Goal: Task Accomplishment & Management: Complete application form

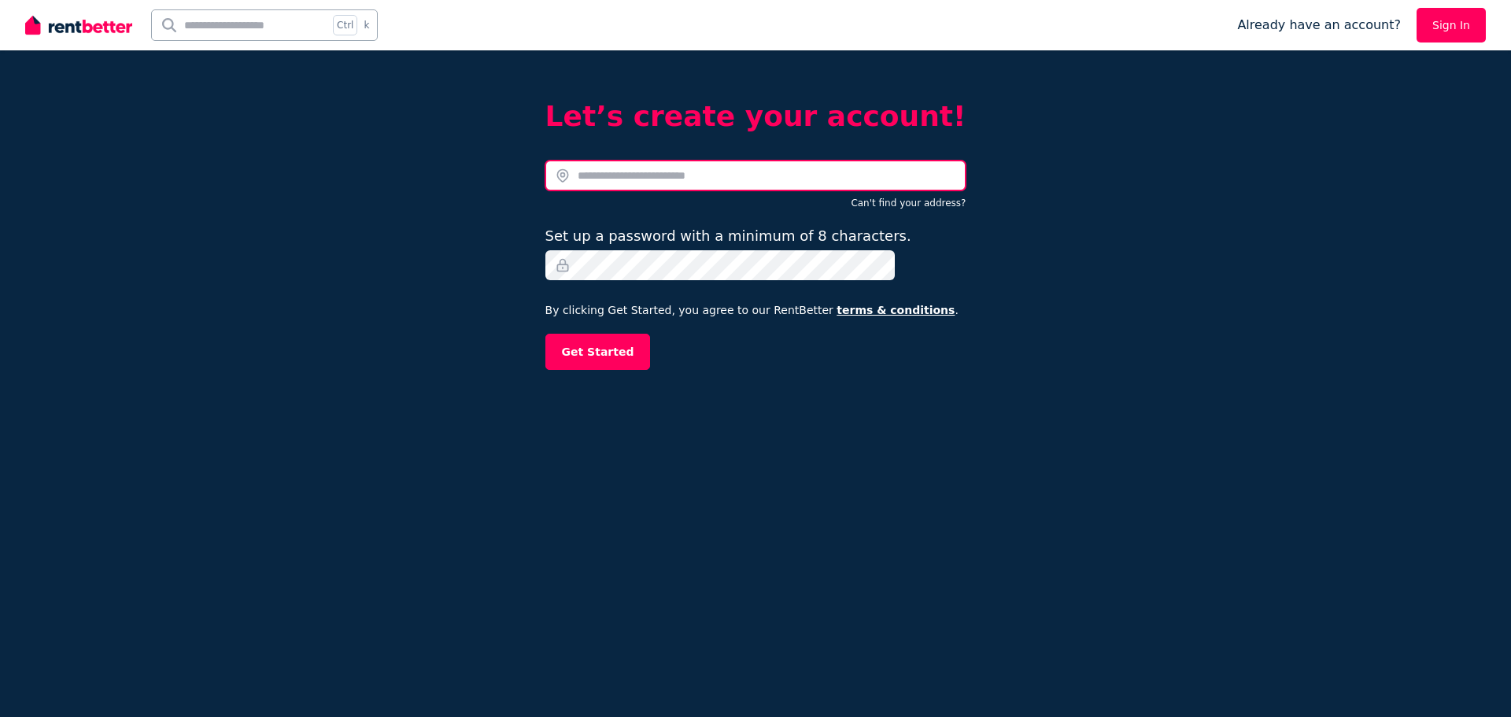
click at [671, 179] on input "text" at bounding box center [755, 176] width 421 height 30
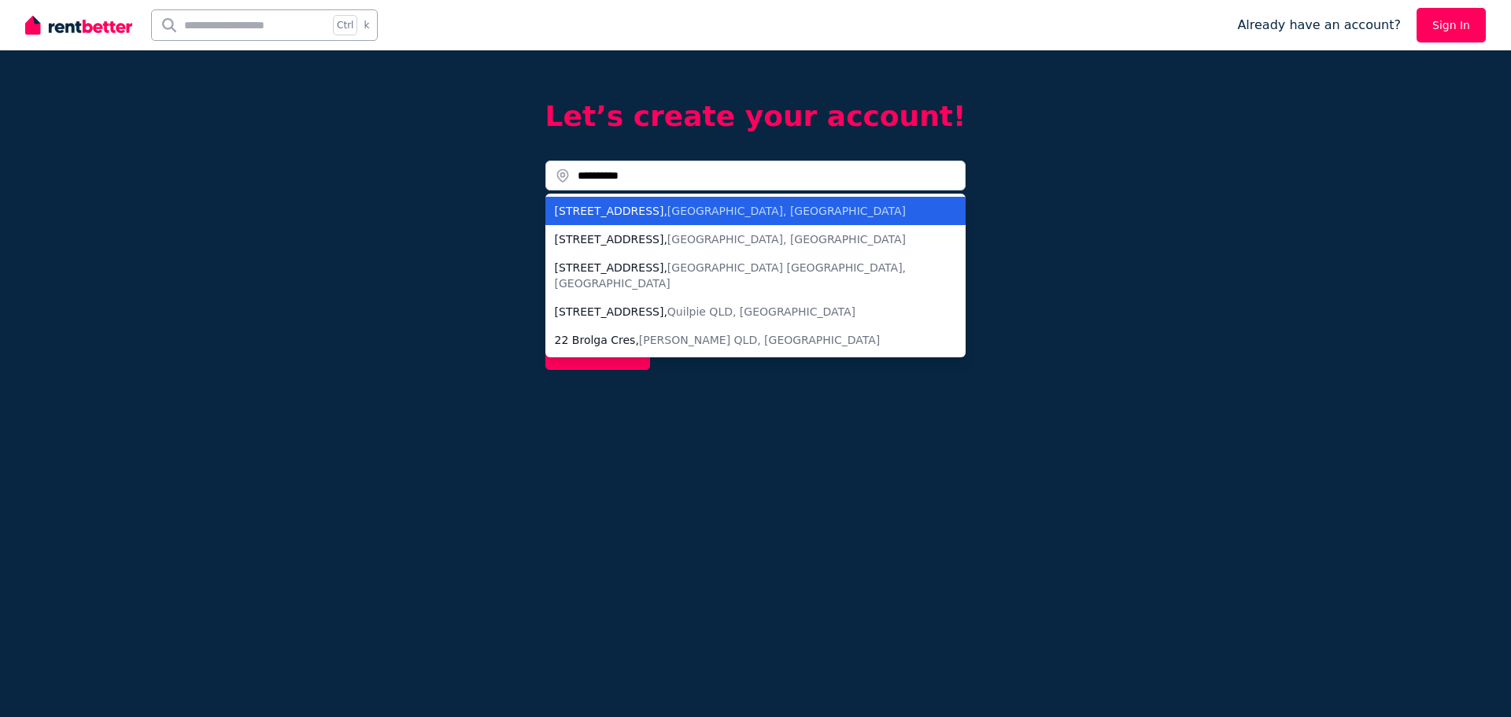
click at [654, 218] on li "[STREET_ADDRESS]" at bounding box center [755, 211] width 421 height 28
type input "**********"
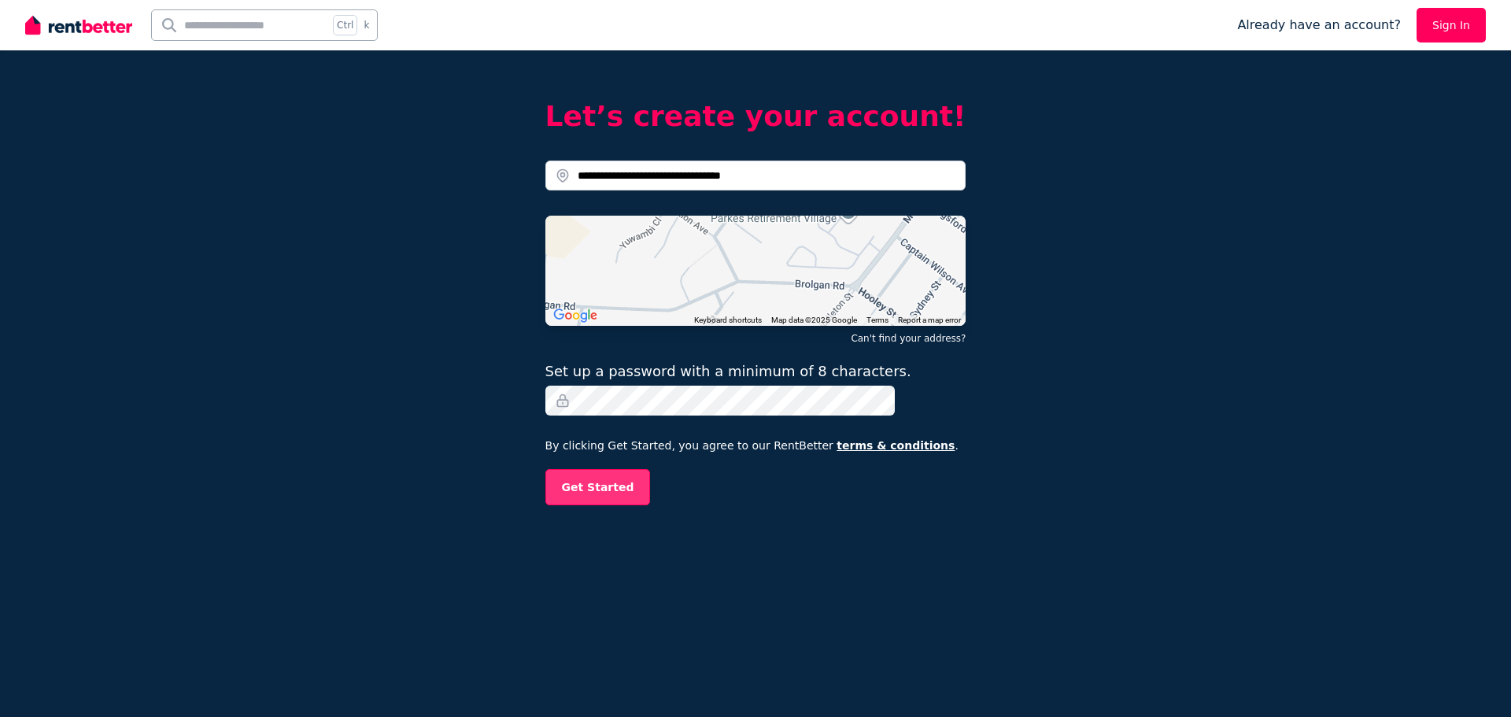
click at [612, 475] on button "Get Started" at bounding box center [597, 487] width 105 height 36
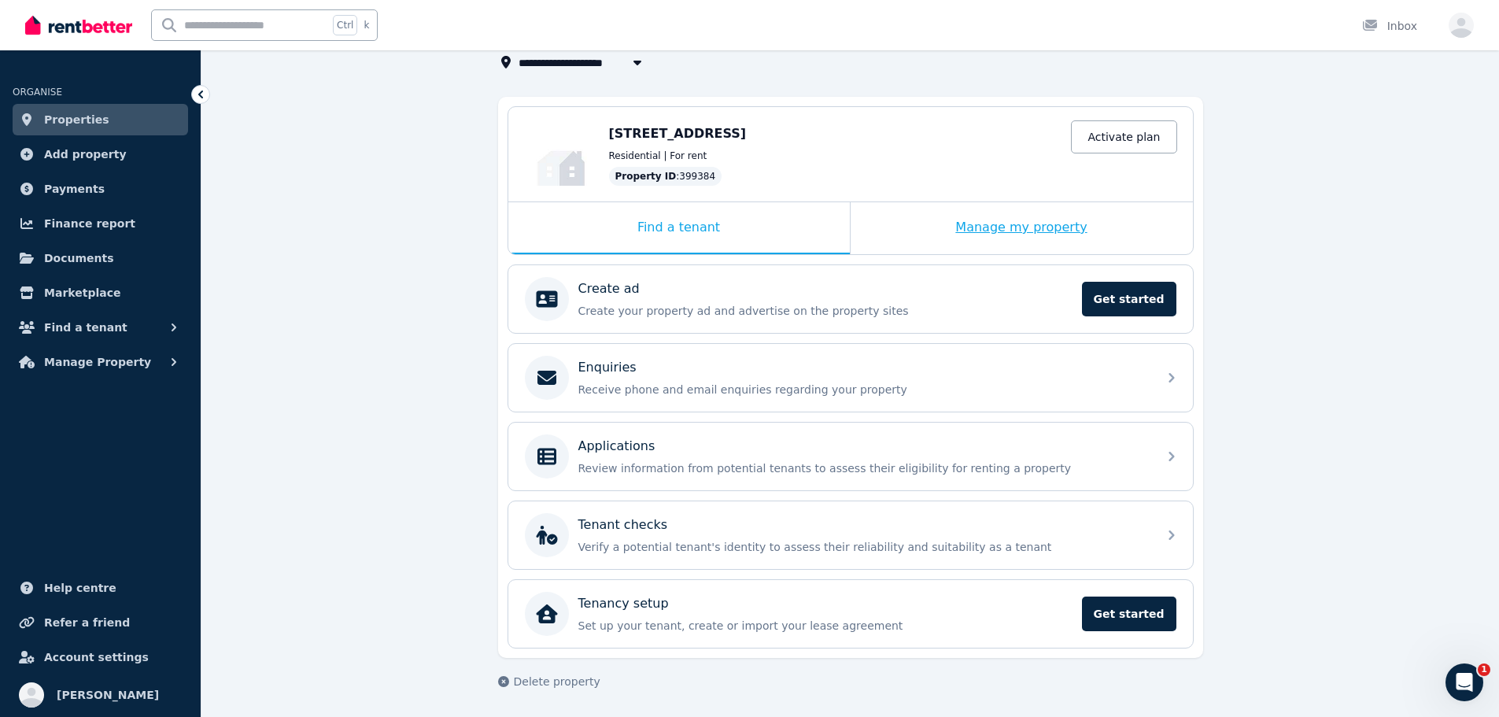
scroll to position [107, 0]
click at [972, 224] on div "Manage my property" at bounding box center [1022, 227] width 342 height 52
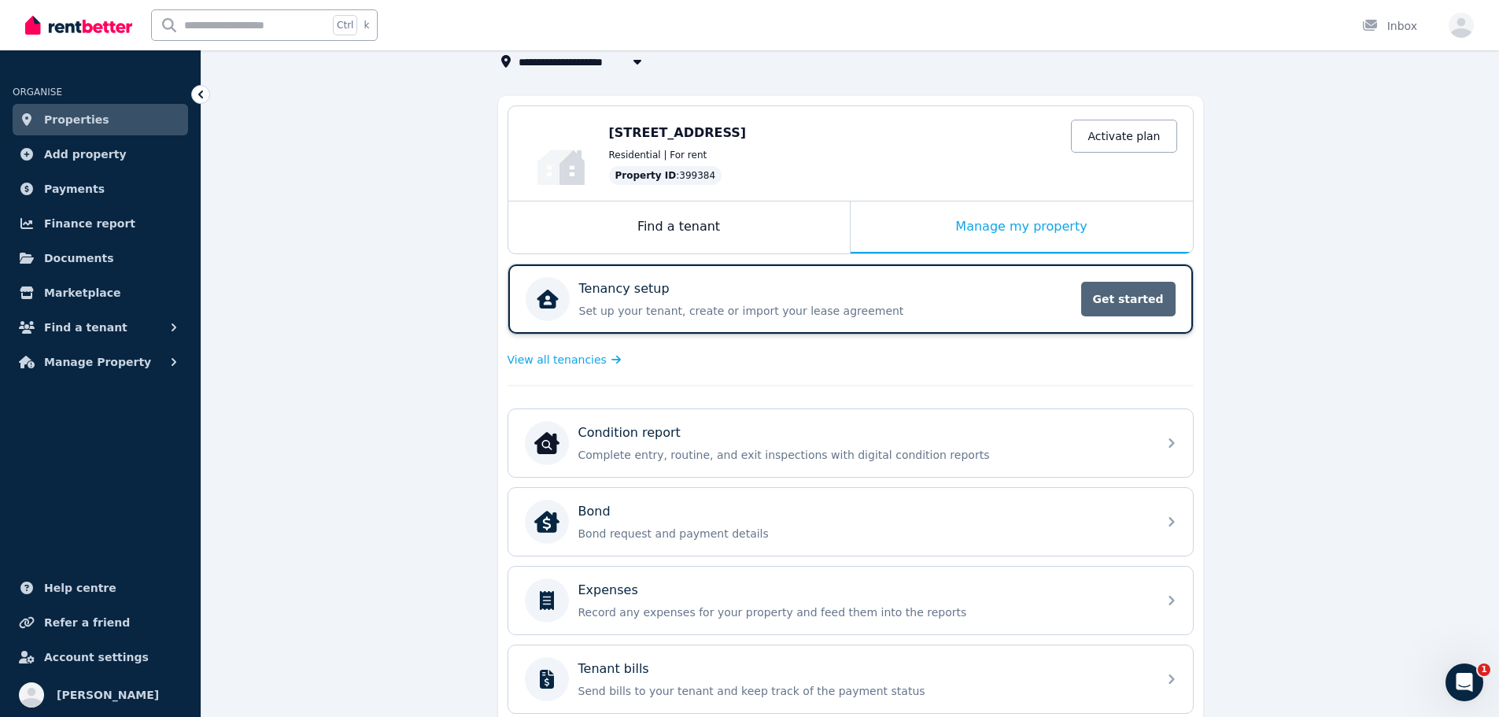
click at [1123, 304] on span "Get started" at bounding box center [1128, 299] width 94 height 35
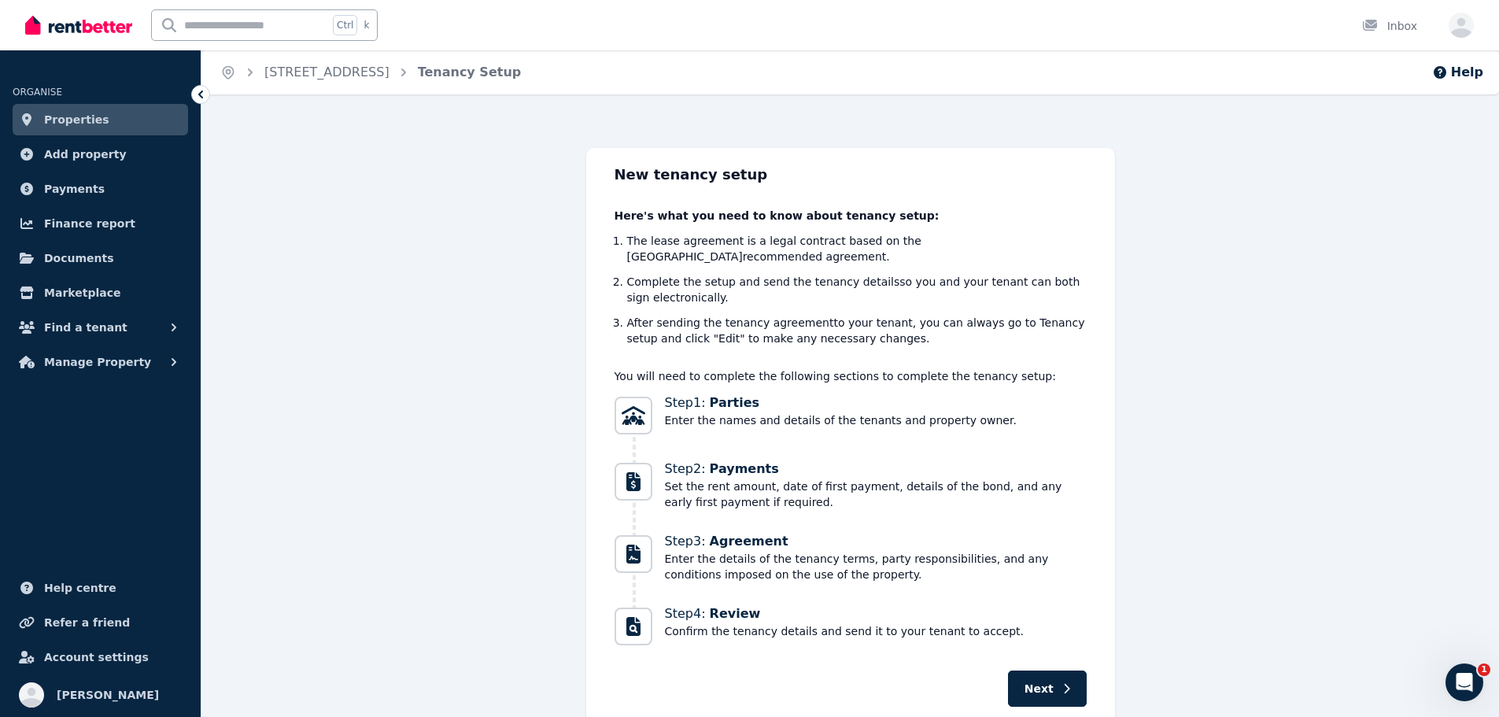
click at [1030, 652] on div "New tenancy setup Here's what you need to know about tenancy setup: The lease a…" at bounding box center [850, 435] width 529 height 575
click at [1036, 657] on div "New tenancy setup Here's what you need to know about tenancy setup: The lease a…" at bounding box center [850, 435] width 529 height 575
click at [1031, 681] on span "Next" at bounding box center [1039, 689] width 29 height 16
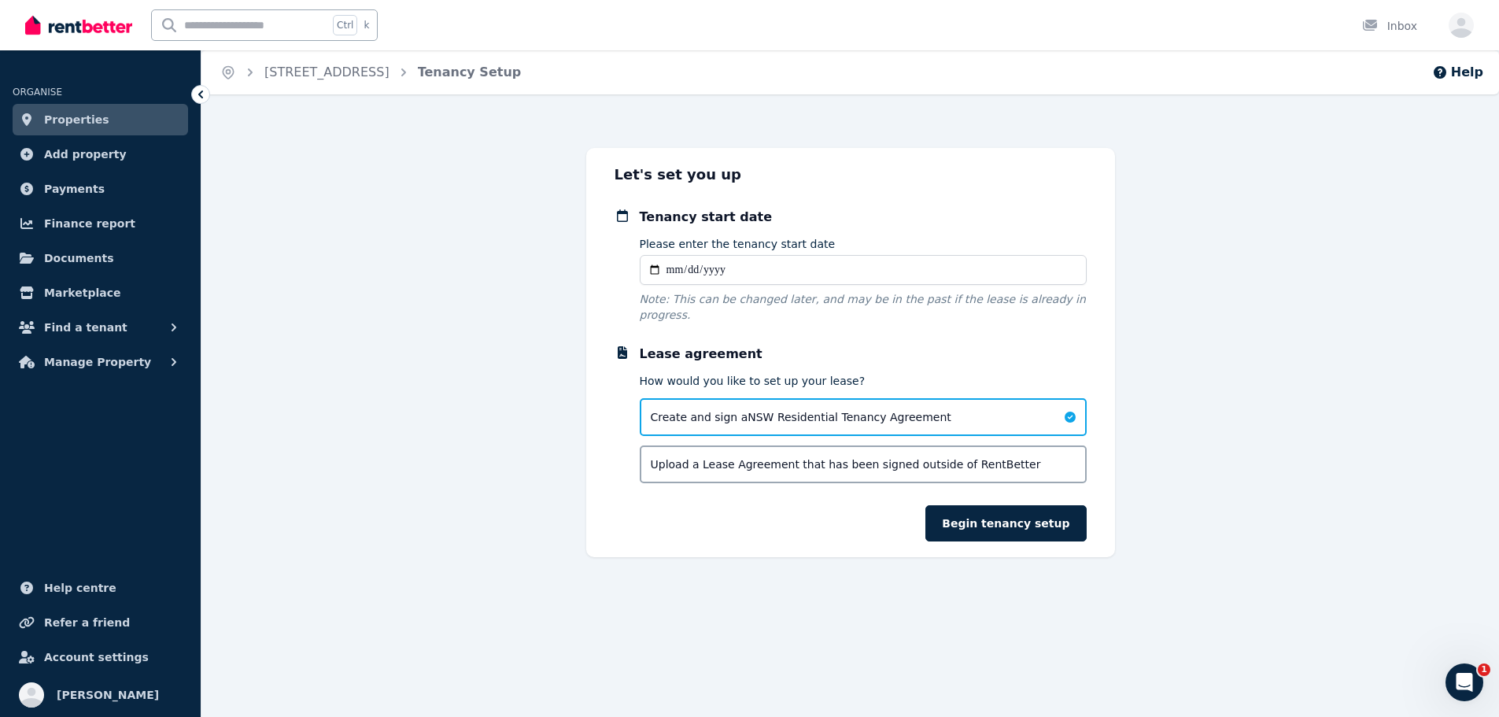
click at [698, 445] on div "Upload a Lease Agreement that has been signed outside of RentBetter" at bounding box center [863, 464] width 447 height 38
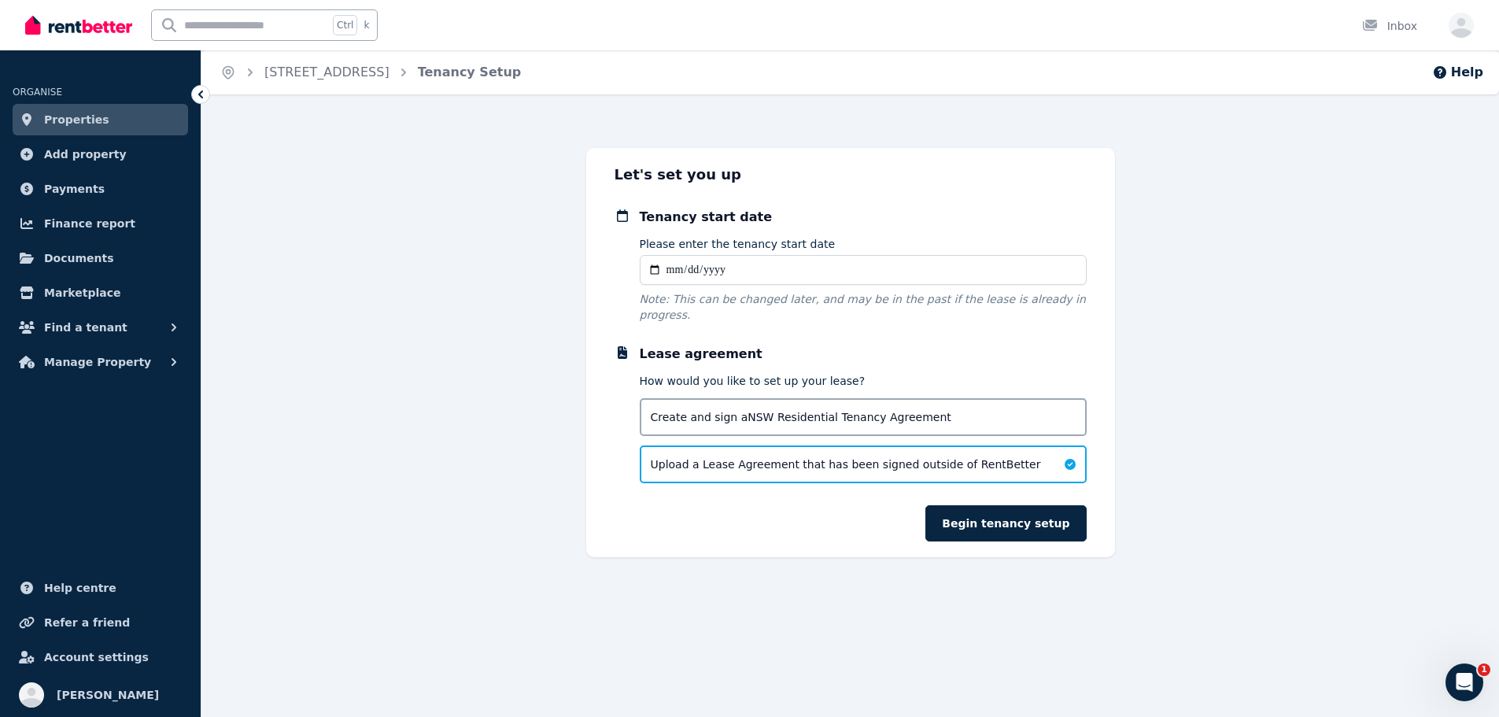
click at [681, 265] on input "Please enter the tenancy start date" at bounding box center [863, 270] width 447 height 30
type input "**********"
click at [742, 411] on div "Create and sign a NSW Residential Tenancy Agreement" at bounding box center [863, 417] width 447 height 38
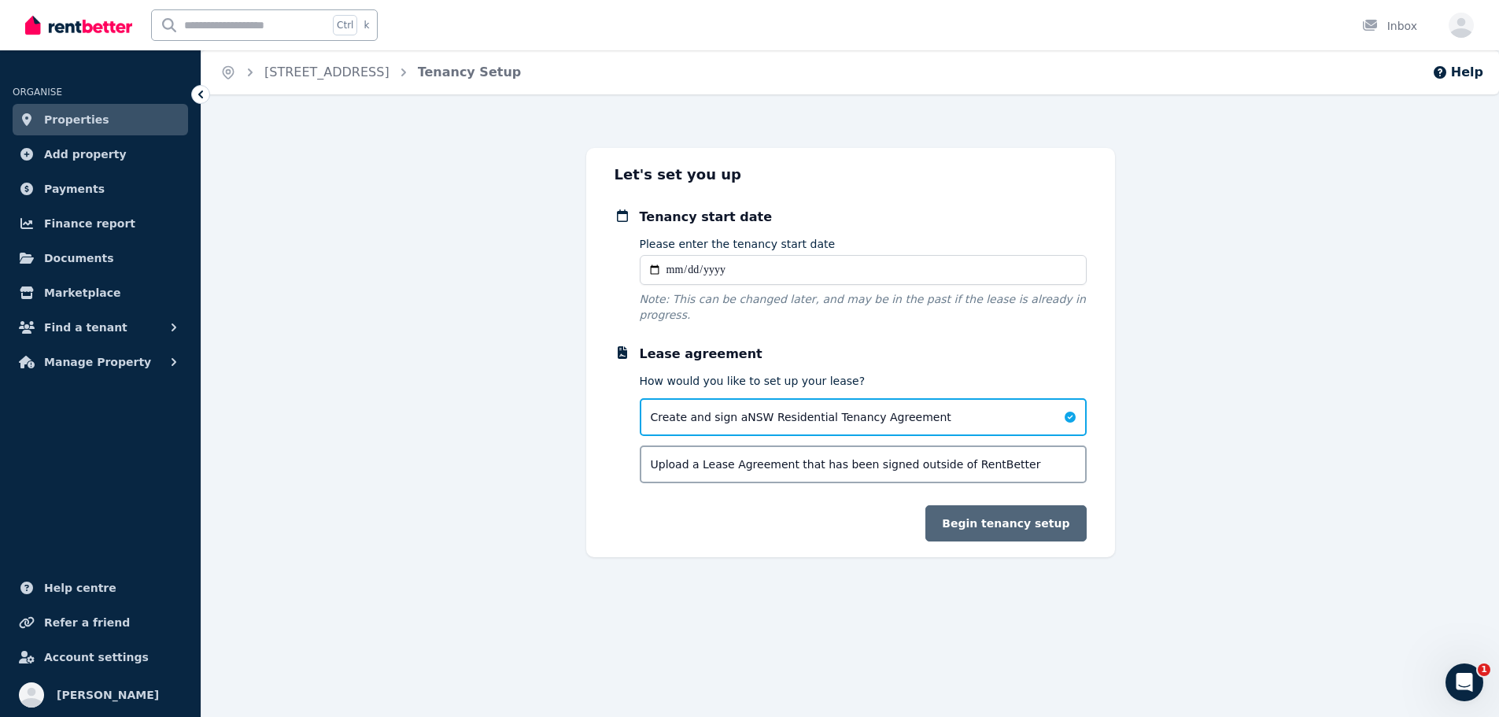
drag, startPoint x: 988, startPoint y: 481, endPoint x: 989, endPoint y: 506, distance: 25.2
click at [989, 490] on form "**********" at bounding box center [851, 375] width 472 height 334
click at [989, 506] on button "Begin tenancy setup" at bounding box center [1006, 523] width 161 height 36
